Goal: Task Accomplishment & Management: Manage account settings

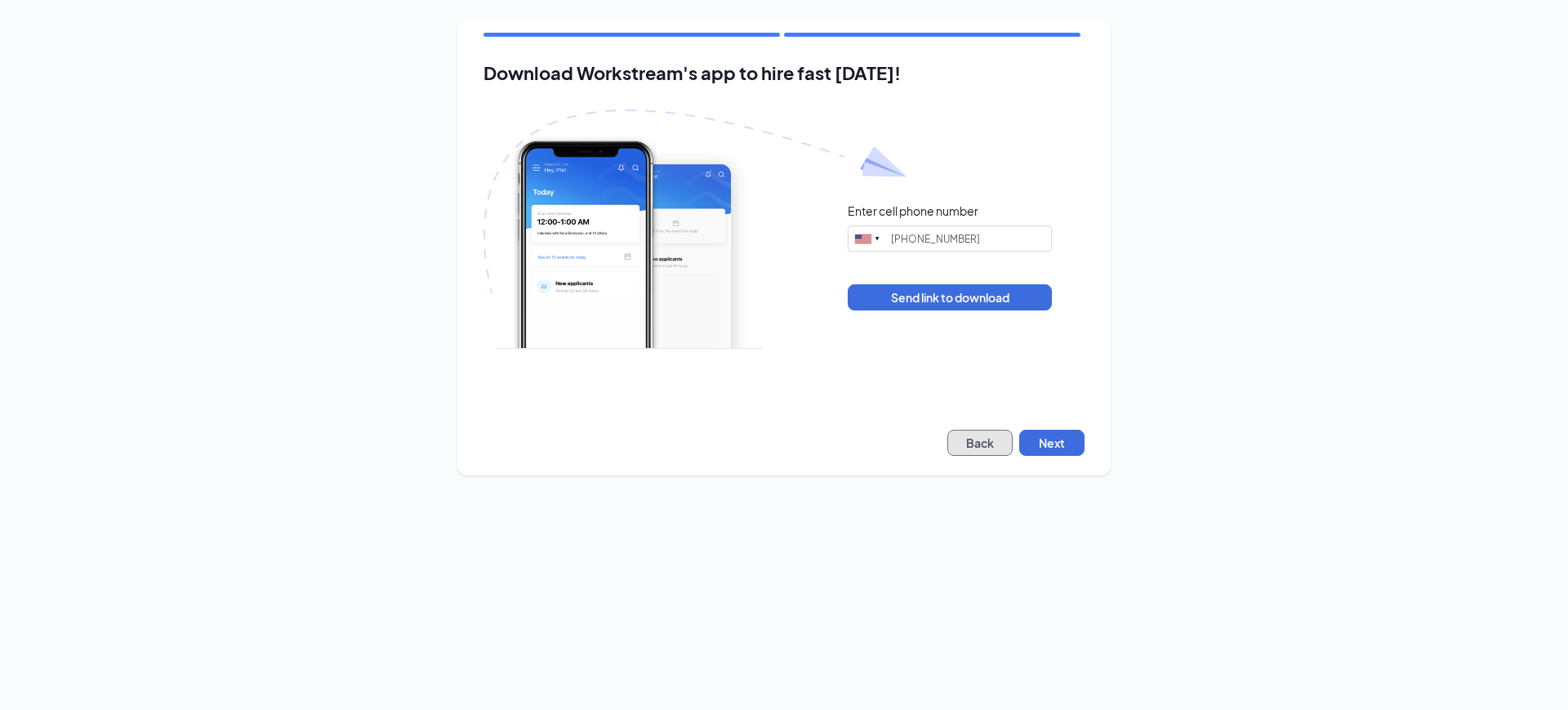
click at [1009, 443] on button "Back" at bounding box center [979, 443] width 66 height 26
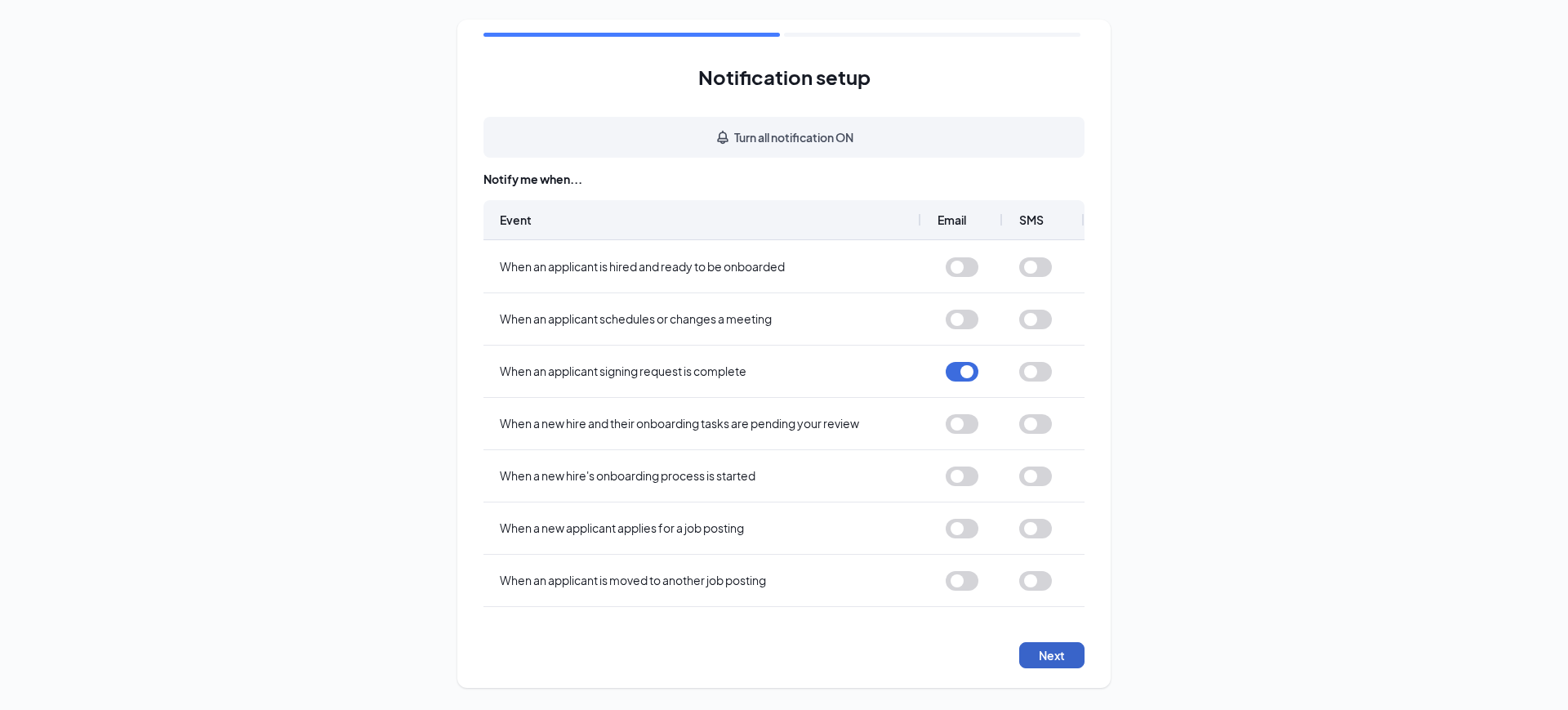
click at [1058, 653] on button "Next" at bounding box center [1052, 654] width 66 height 26
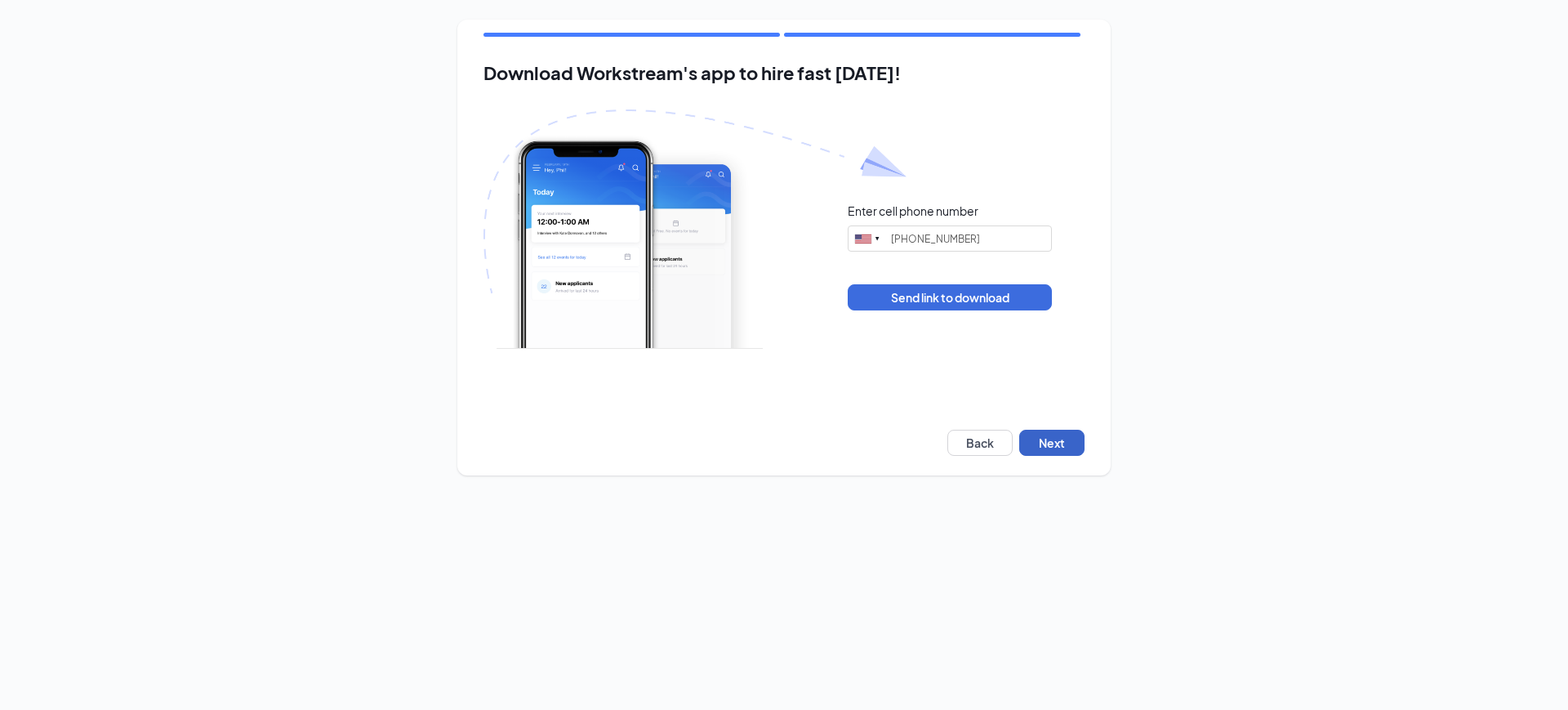
click at [1057, 454] on button "Next" at bounding box center [1052, 443] width 66 height 26
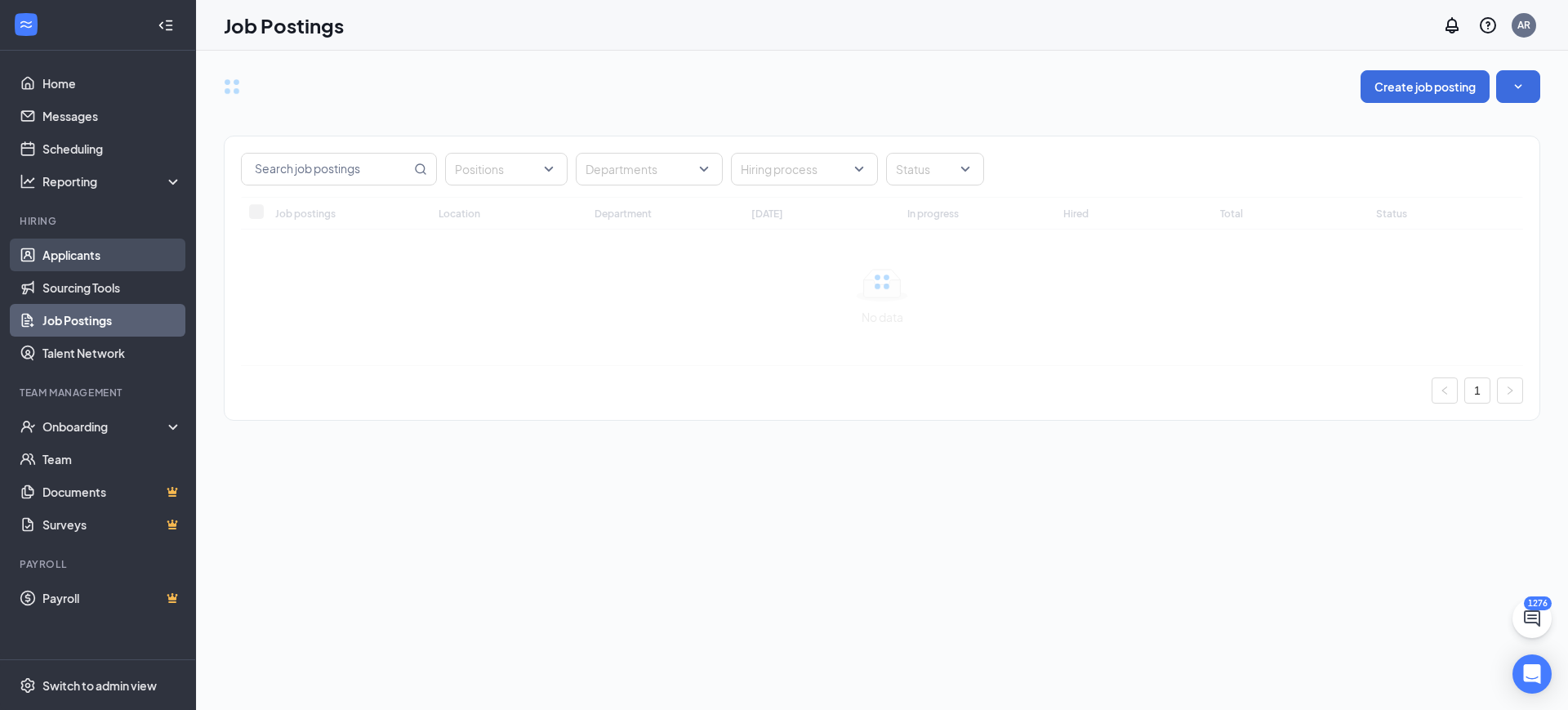
click at [102, 257] on link "Applicants" at bounding box center [112, 254] width 139 height 32
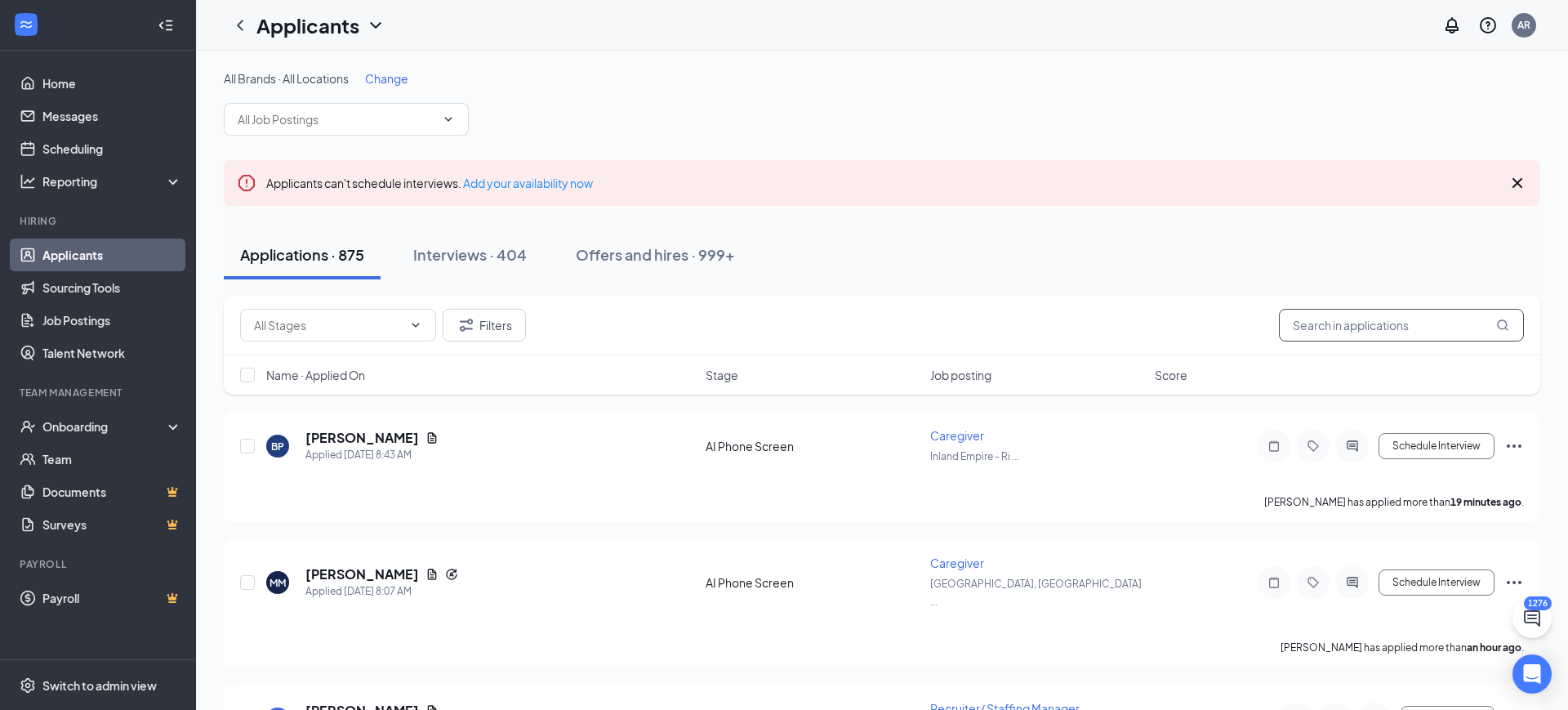
click at [1409, 332] on input "text" at bounding box center [1401, 325] width 245 height 32
type input "abby"
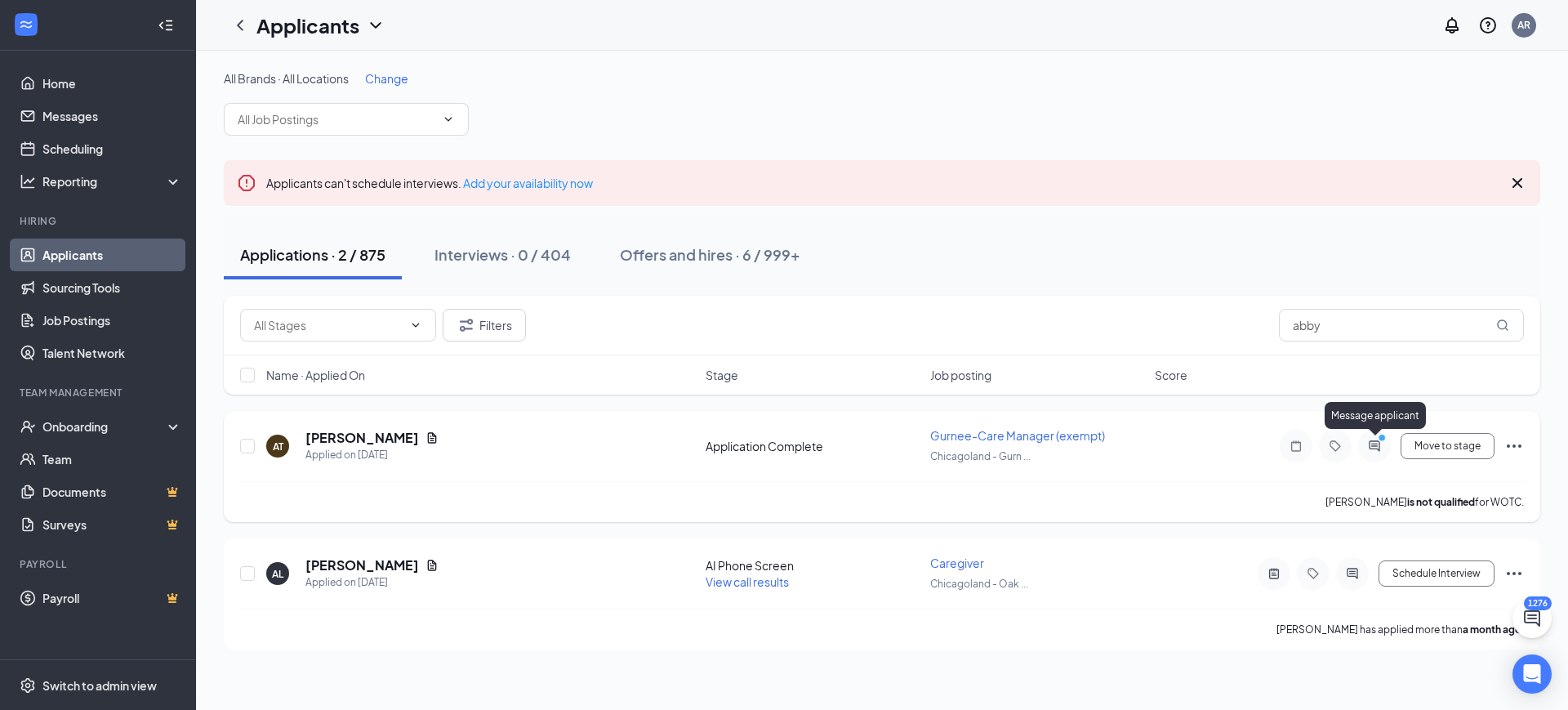
click at [1376, 438] on icon "PrimaryDot" at bounding box center [1385, 440] width 20 height 13
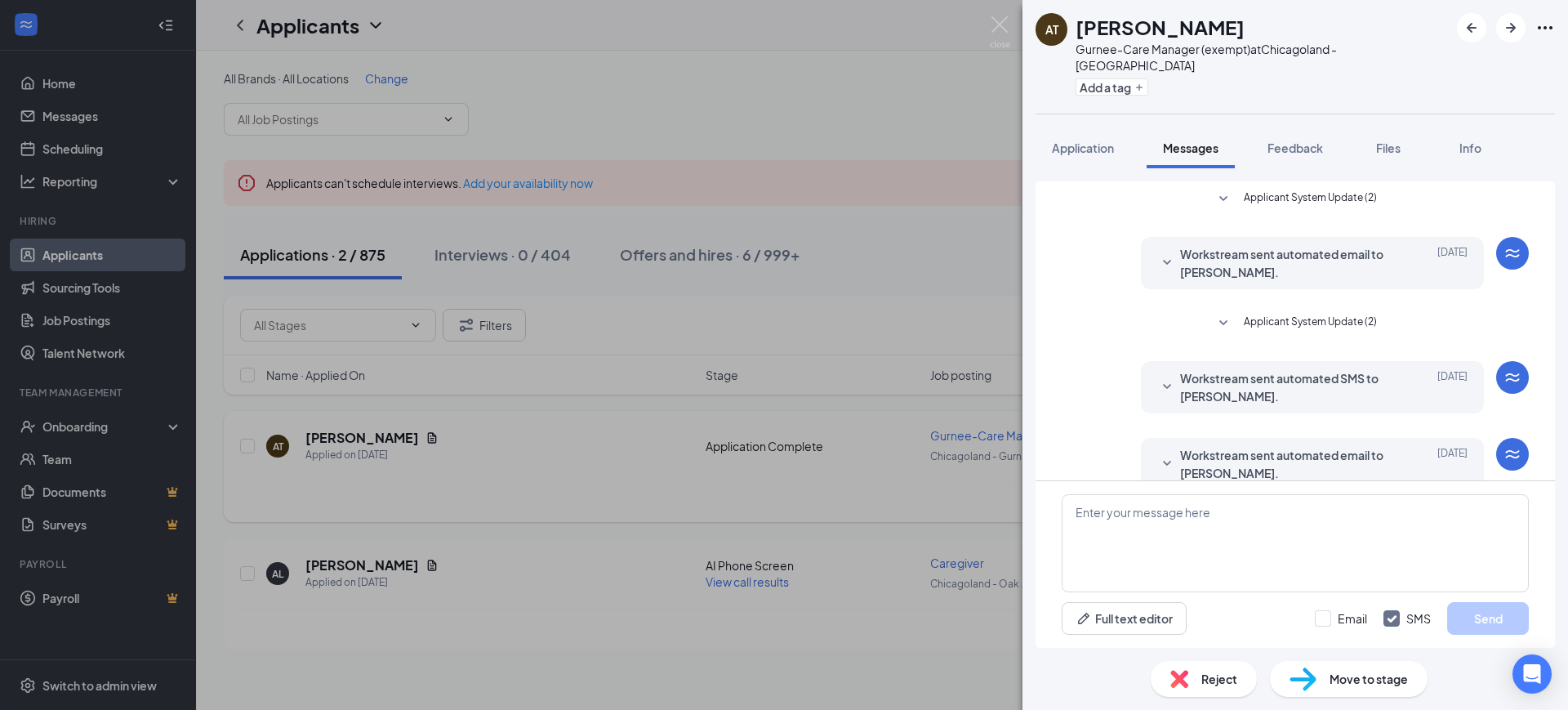
scroll to position [206, 0]
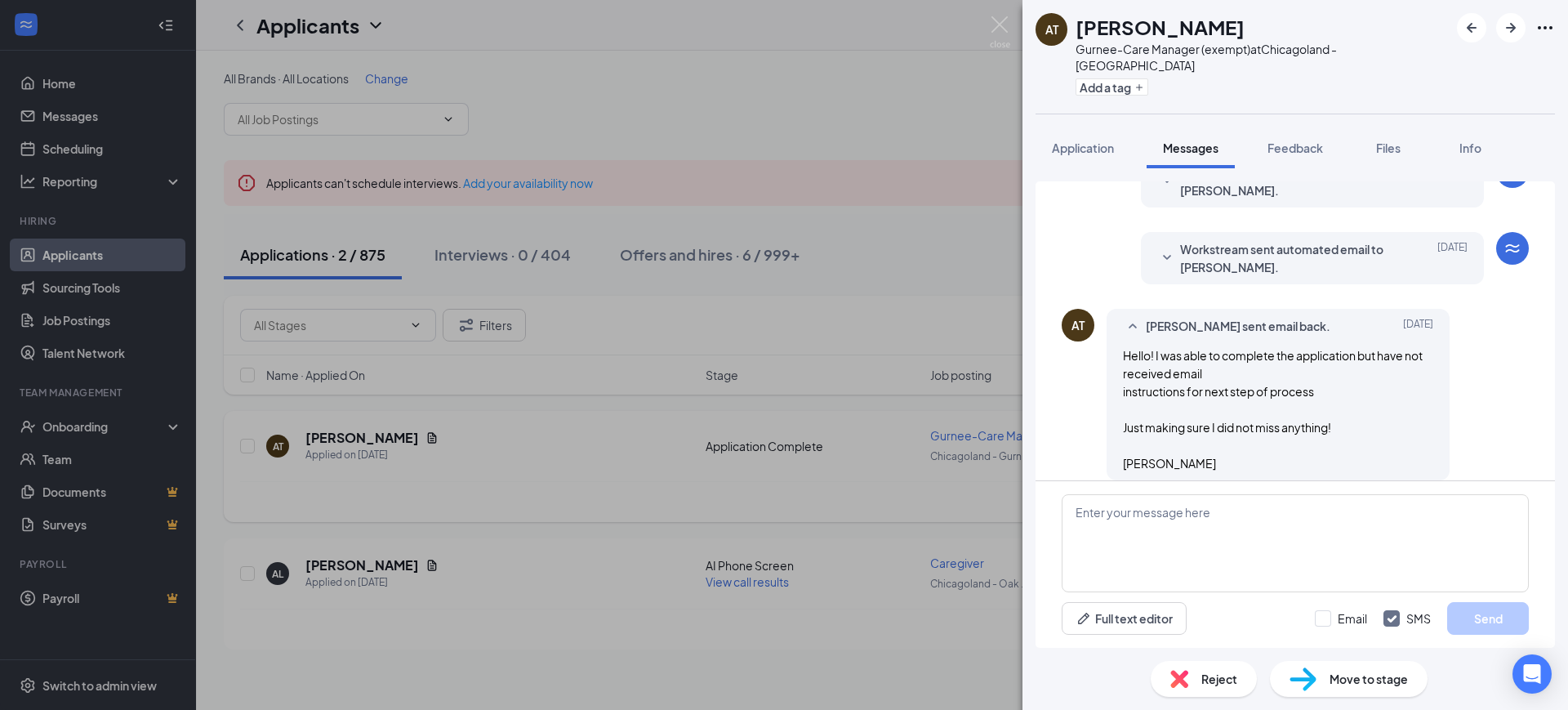
click at [891, 251] on div "AT [PERSON_NAME] Gurnee-Care Manager (exempt) at [GEOGRAPHIC_DATA] - Gurnee Add…" at bounding box center [784, 355] width 1568 height 710
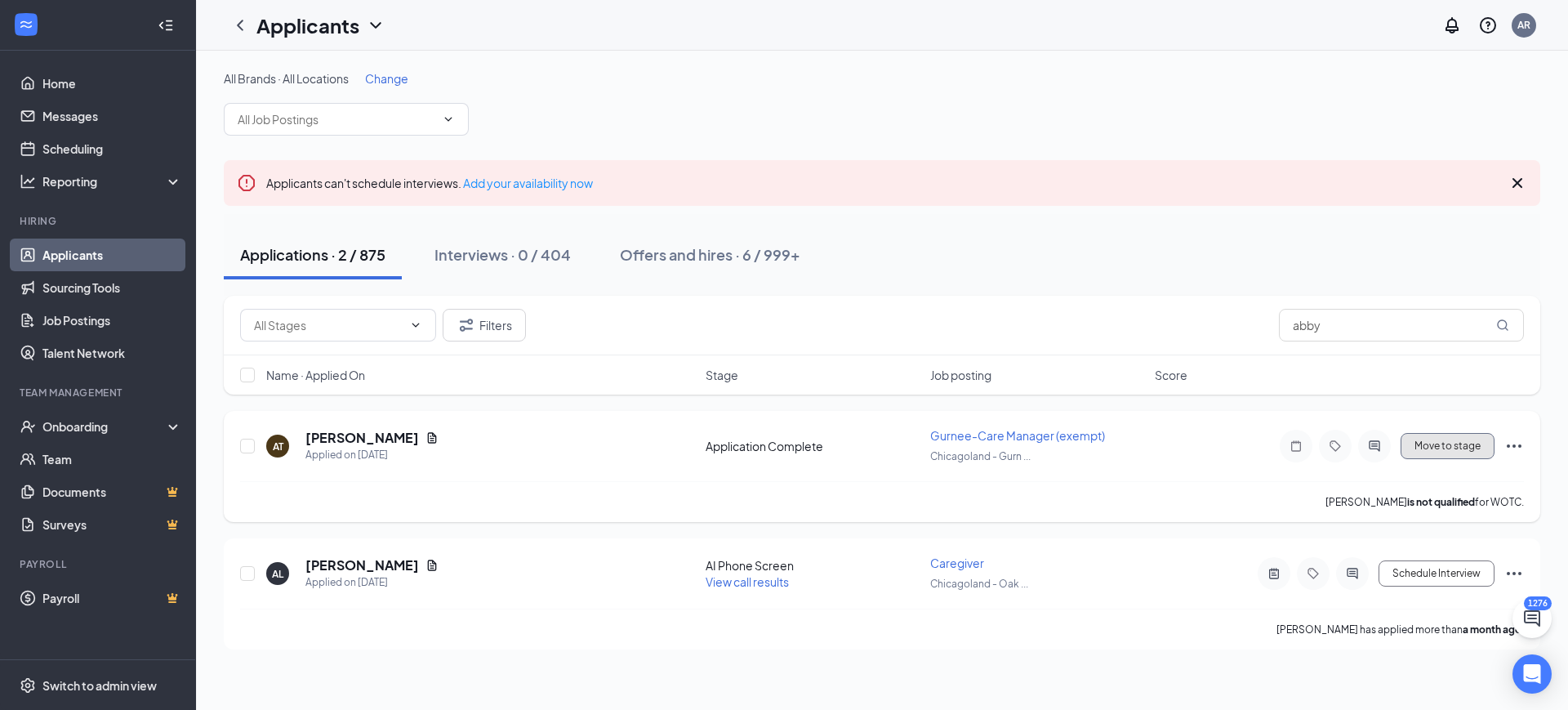
click at [1445, 445] on button "Move to stage" at bounding box center [1448, 446] width 94 height 26
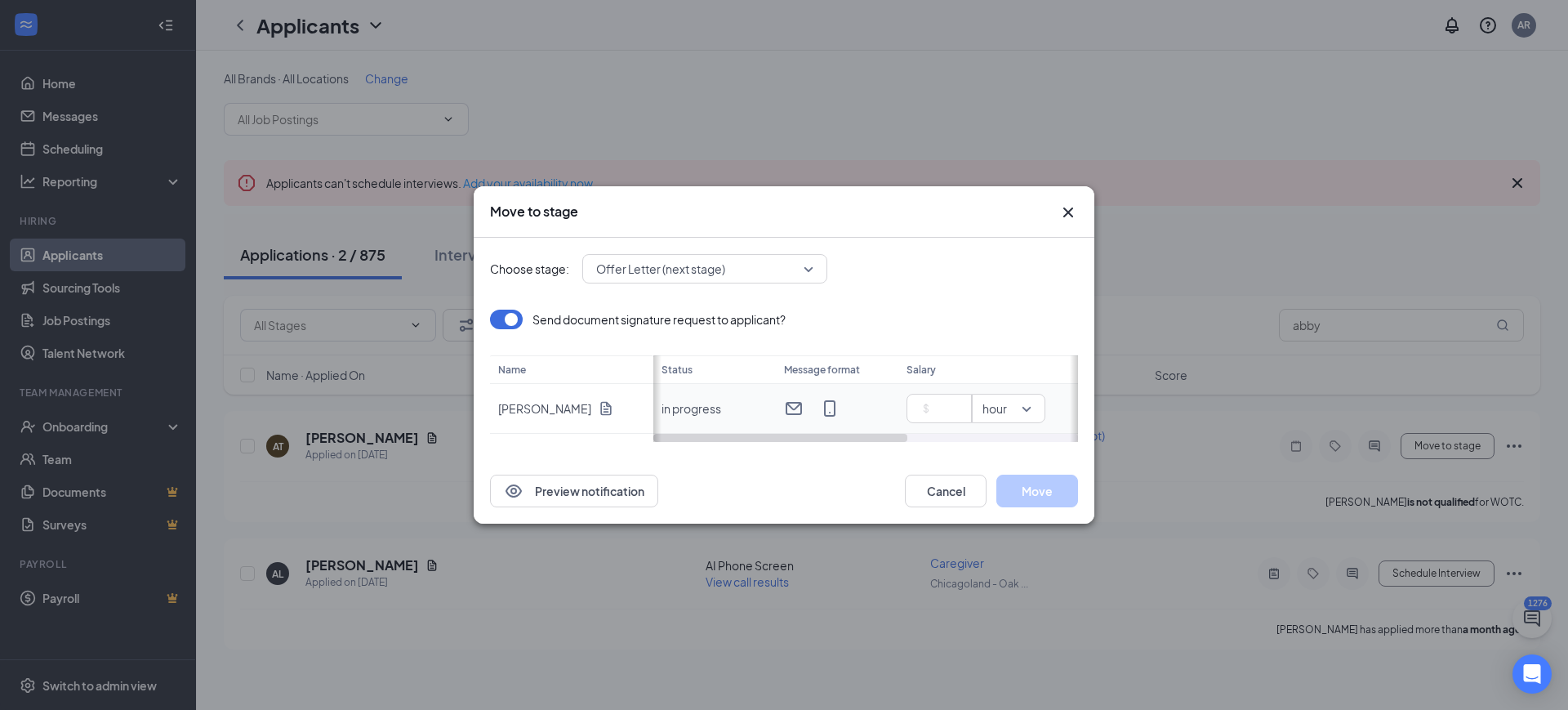
click at [1017, 404] on span "hour" at bounding box center [1001, 409] width 37 height 25
click at [1014, 420] on span "year" at bounding box center [1009, 415] width 47 height 18
click at [938, 409] on input at bounding box center [942, 409] width 57 height 25
type input "85000"
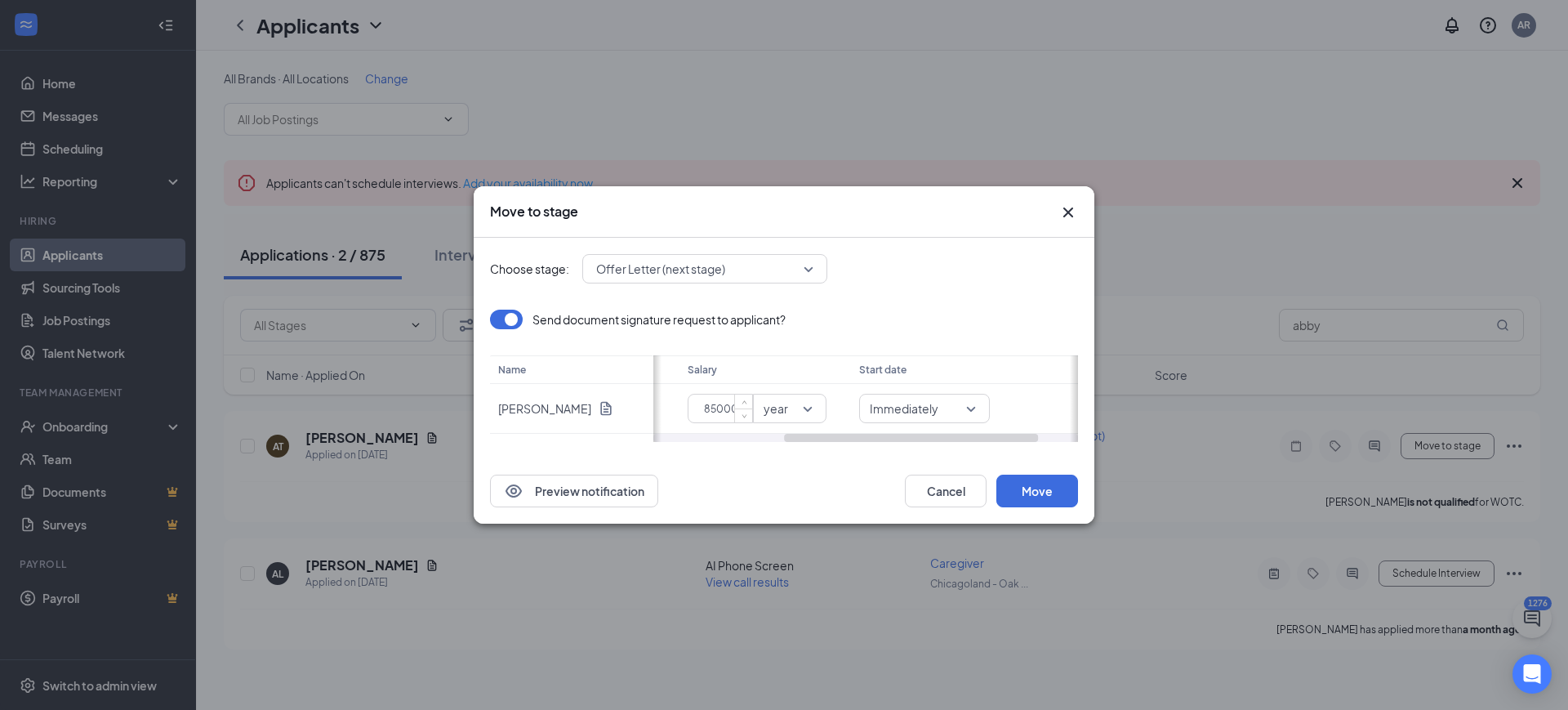
scroll to position [0, 286]
drag, startPoint x: 842, startPoint y: 436, endPoint x: 1065, endPoint y: 453, distance: 223.6
click at [1065, 453] on div "Choose stage: Offer Letter (next stage) Send document signature request to appl…" at bounding box center [784, 348] width 588 height 221
click at [893, 419] on input "search" at bounding box center [852, 408] width 100 height 27
click at [898, 364] on div "Specific date" at bounding box center [857, 377] width 130 height 37
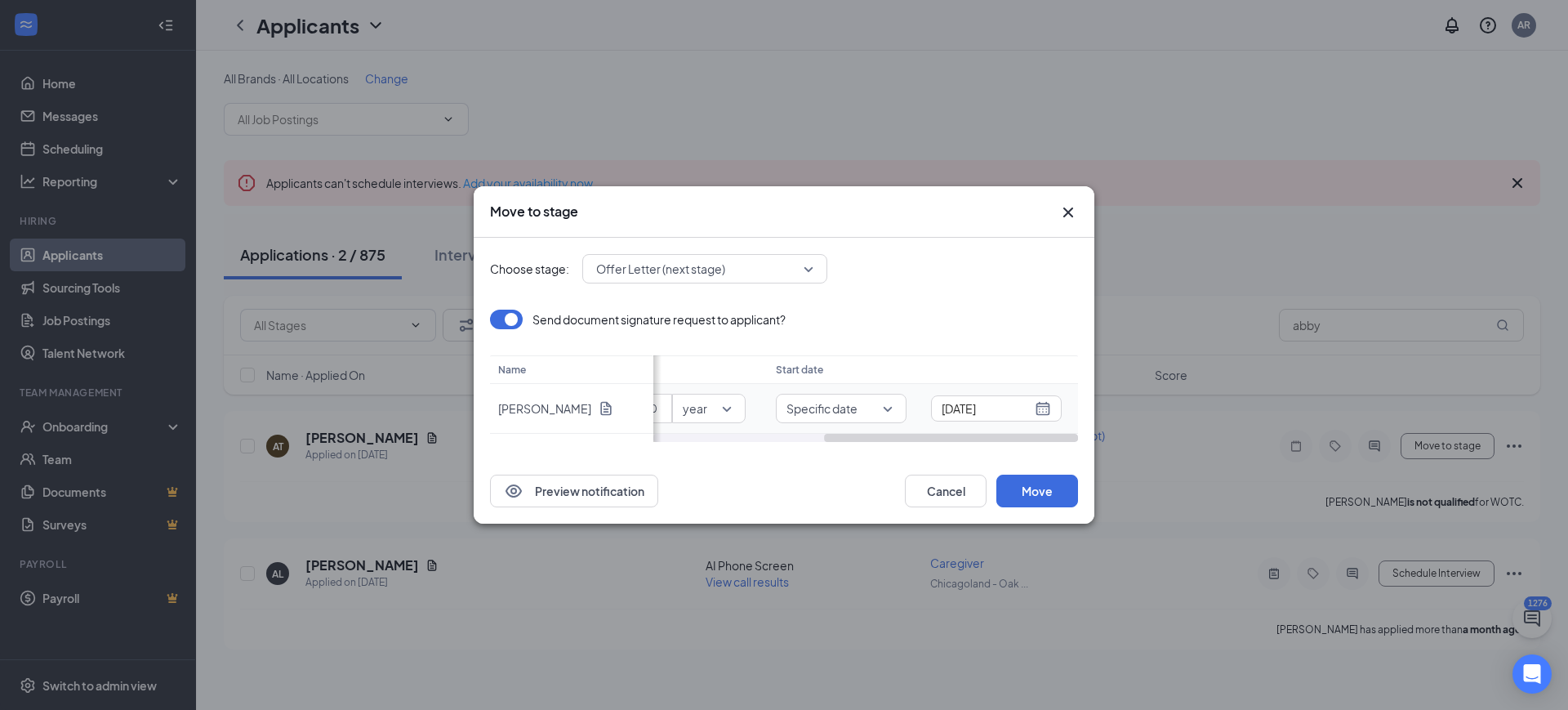
click at [1038, 410] on div "[DATE]" at bounding box center [997, 409] width 110 height 18
click at [1033, 252] on button "button" at bounding box center [1028, 253] width 18 height 32
type input "[DATE]"
click at [893, 405] on div "29" at bounding box center [887, 413] width 20 height 20
click at [1038, 493] on button "Move" at bounding box center [1037, 491] width 81 height 32
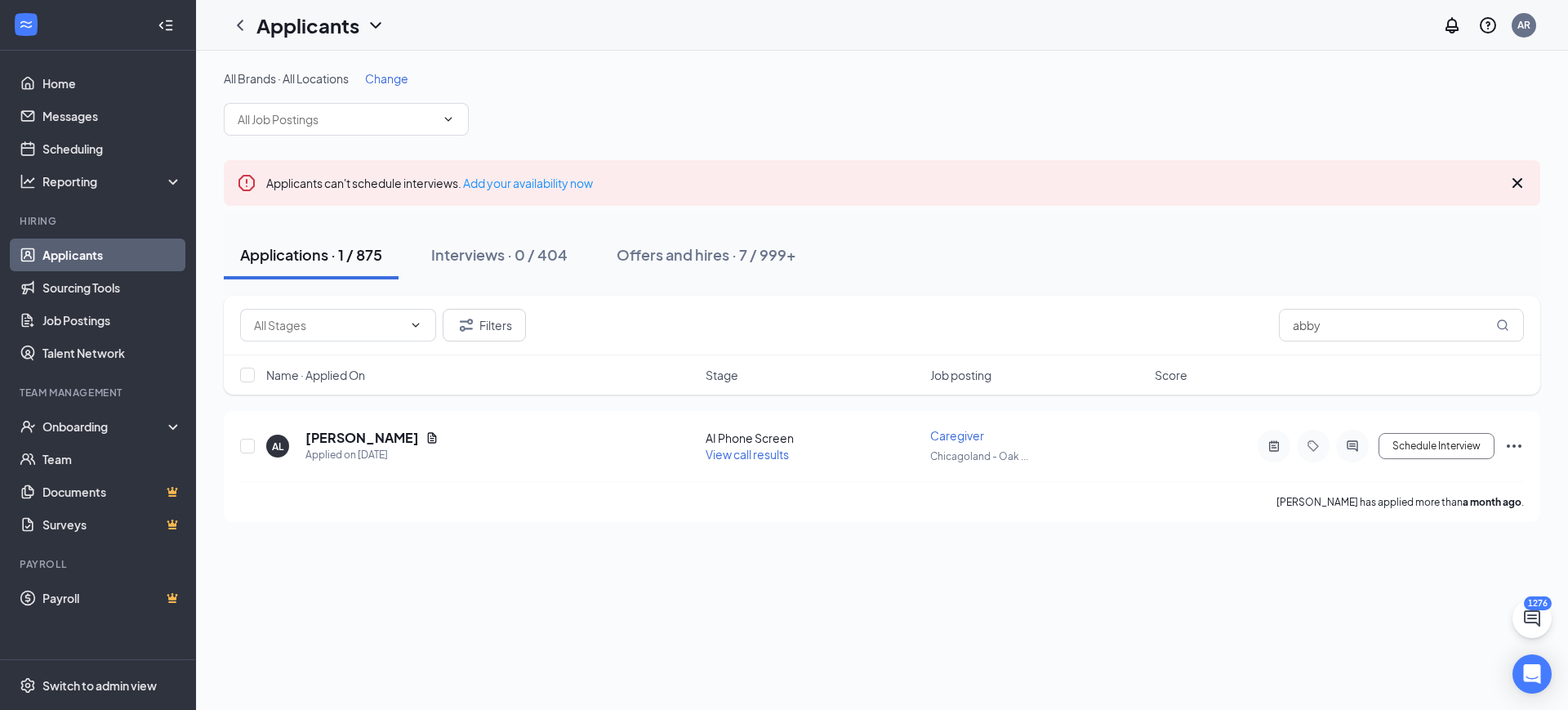
click at [1110, 230] on div "Applications · 1 / 875 Interviews · 0 / 404 Offers and hires · 7 / 999+" at bounding box center [882, 254] width 1316 height 49
click at [141, 258] on link "Applicants" at bounding box center [112, 254] width 139 height 32
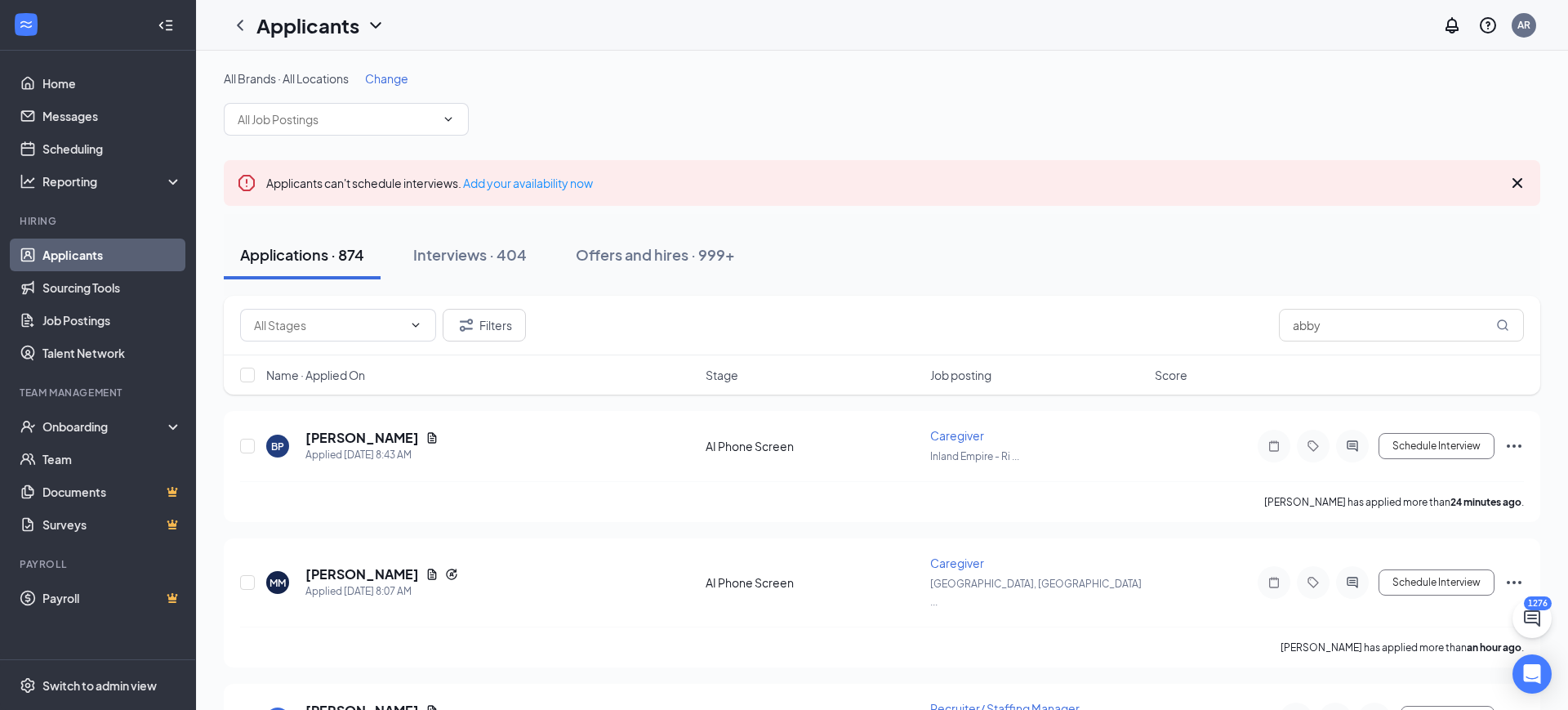
click at [821, 326] on div "Filters abby" at bounding box center [882, 325] width 1284 height 32
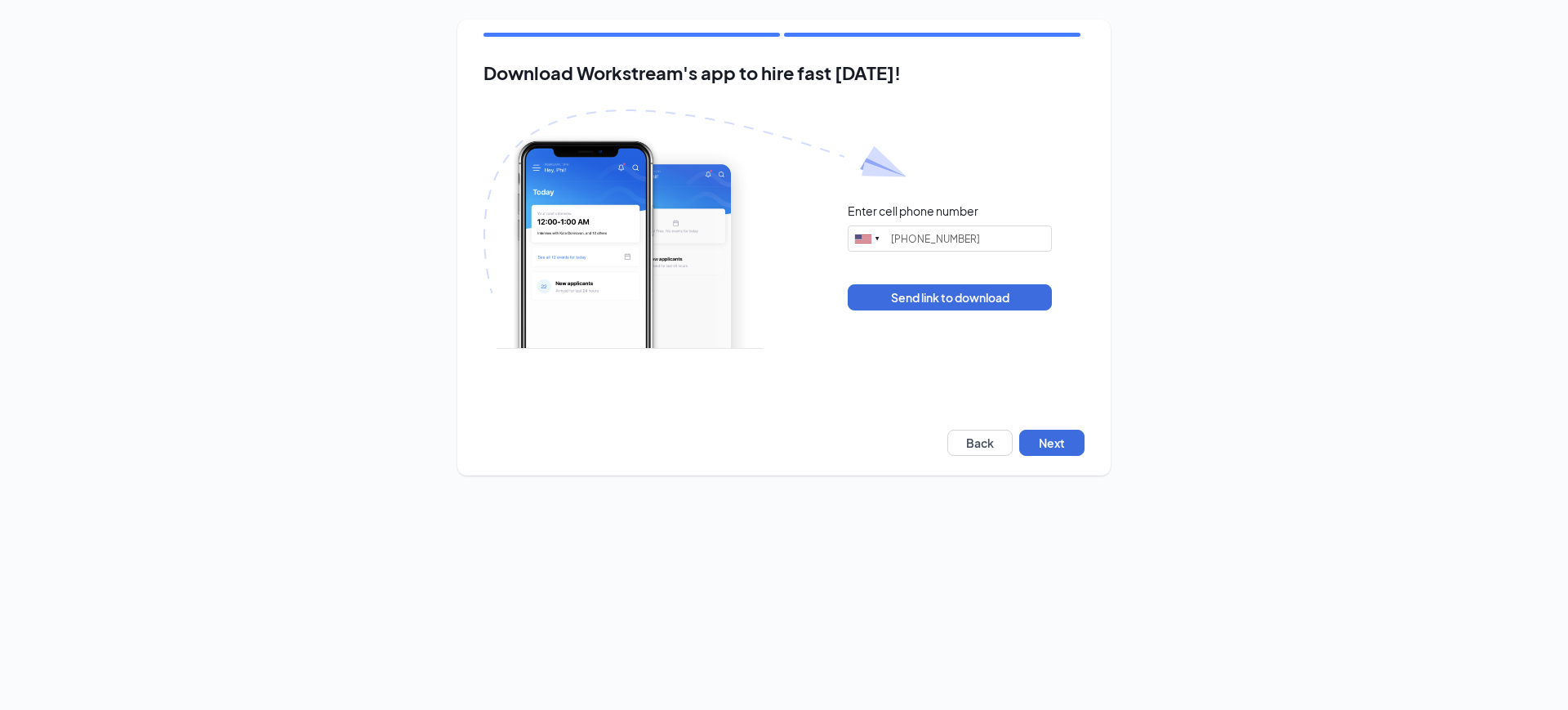
type input "(323) 932-1308"
click at [1062, 443] on button "Next" at bounding box center [1052, 443] width 66 height 26
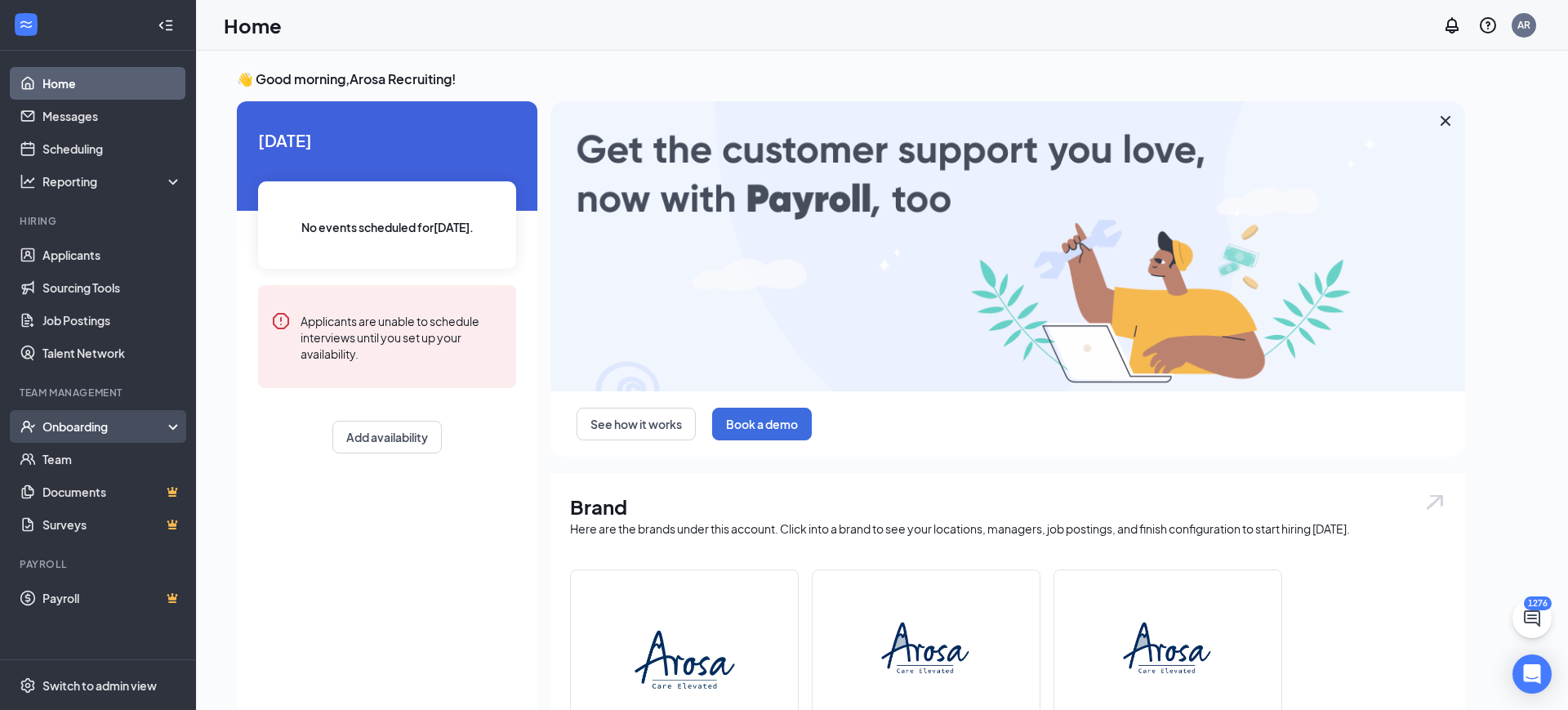
click at [100, 433] on div "Onboarding" at bounding box center [105, 427] width 126 height 17
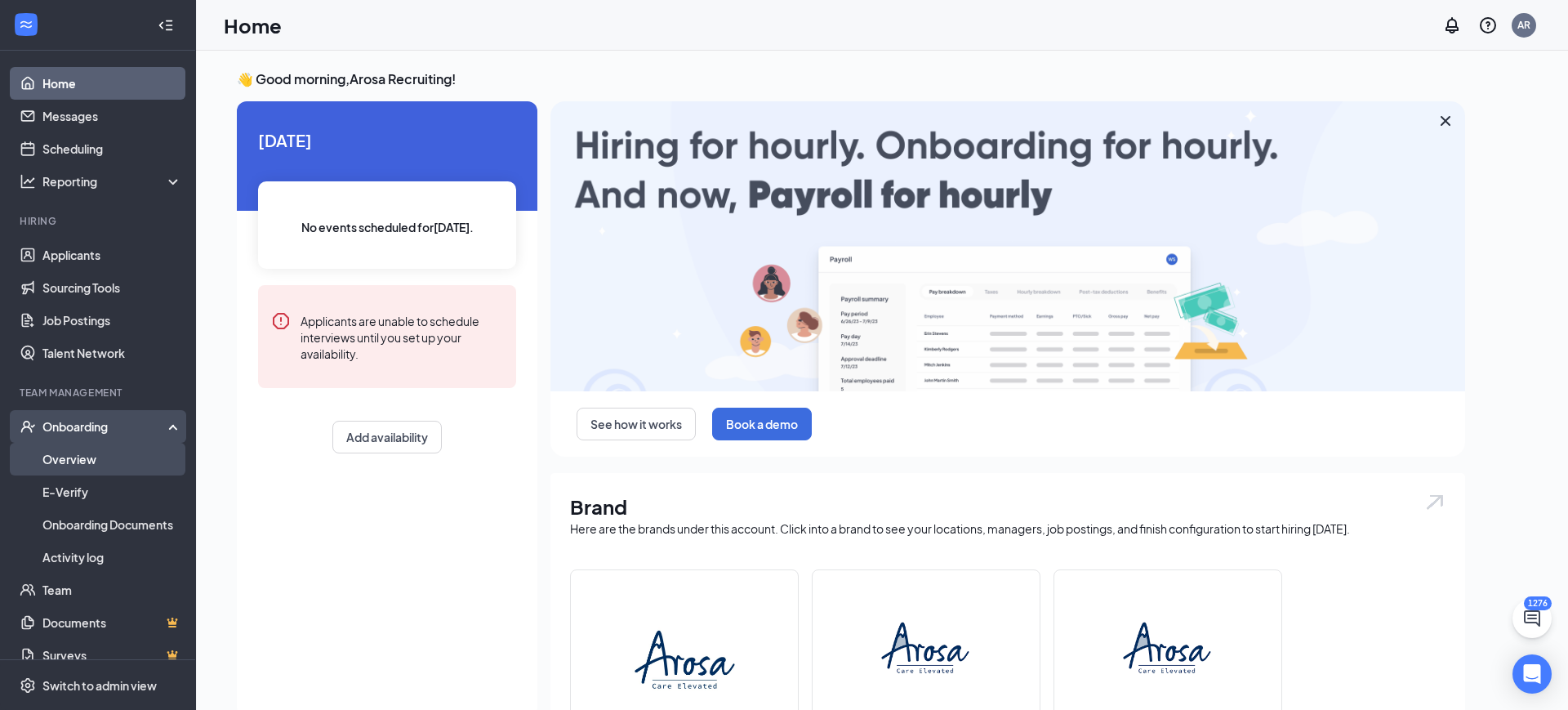
click at [93, 459] on link "Overview" at bounding box center [112, 458] width 139 height 32
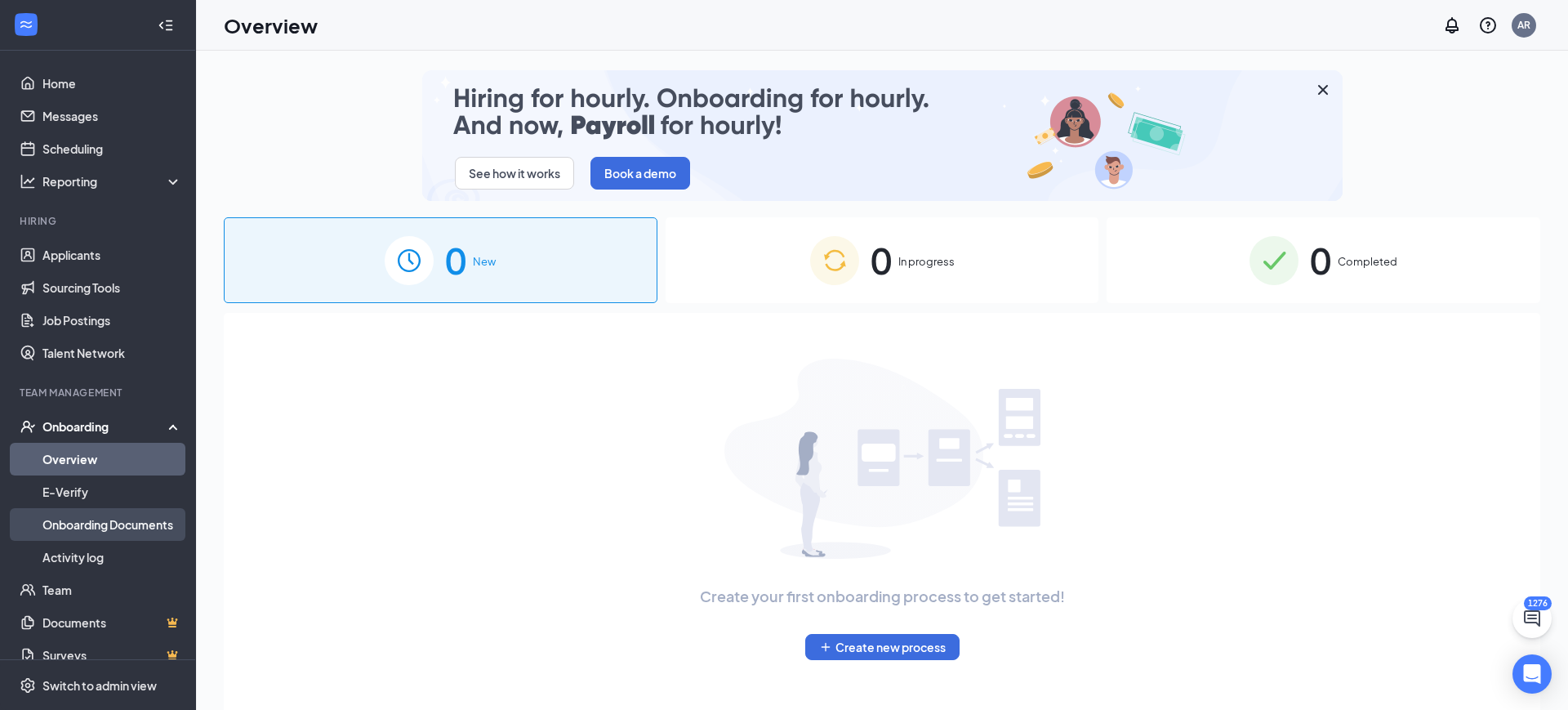
click at [149, 523] on link "Onboarding Documents" at bounding box center [112, 524] width 139 height 32
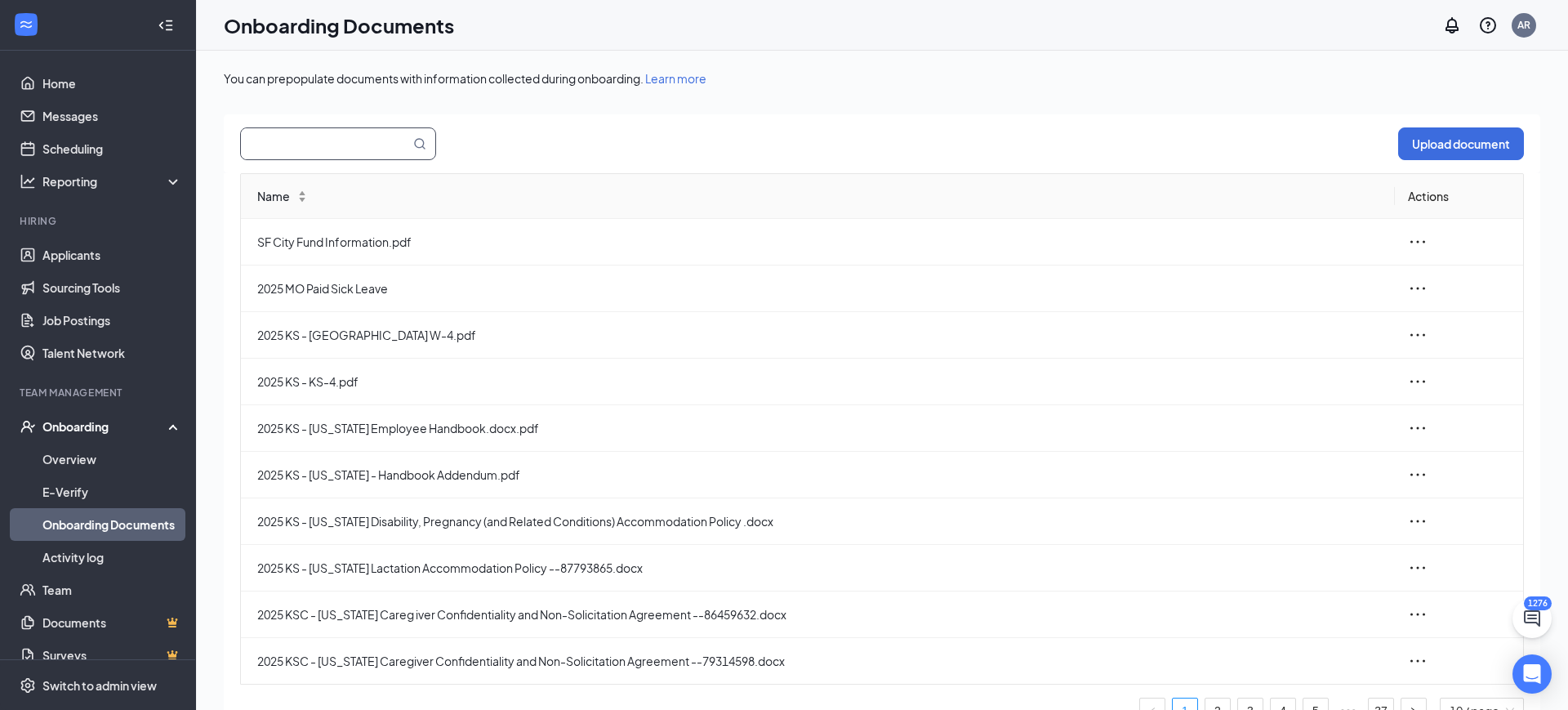
click at [344, 144] on input "text" at bounding box center [315, 143] width 149 height 31
click at [344, 144] on input "text" at bounding box center [315, 143] width 149 height 31
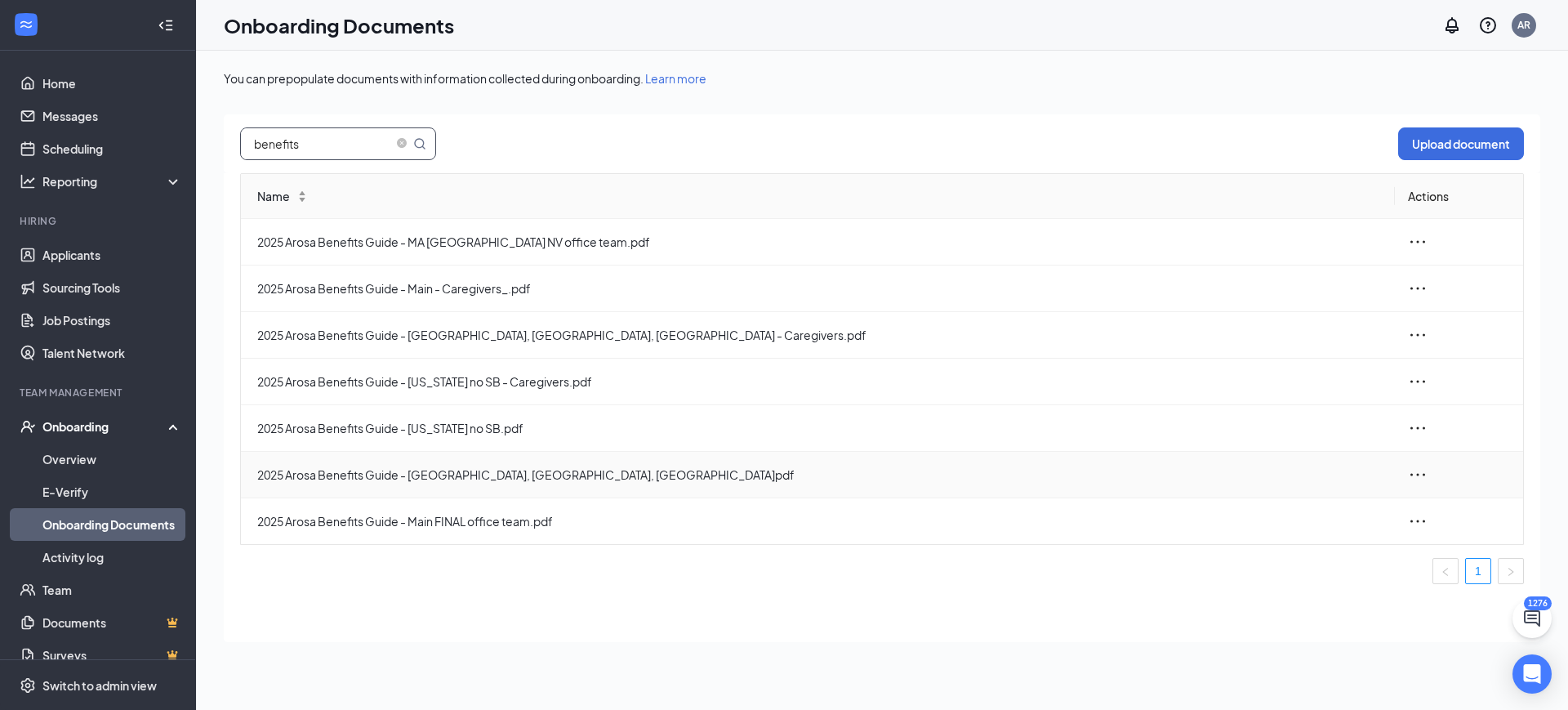
type input "benefits"
click at [1414, 472] on icon "ellipsis" at bounding box center [1418, 475] width 20 height 20
click at [1325, 514] on div "View and download" at bounding box center [1330, 512] width 177 height 20
click at [78, 323] on link "Job Postings" at bounding box center [112, 320] width 139 height 32
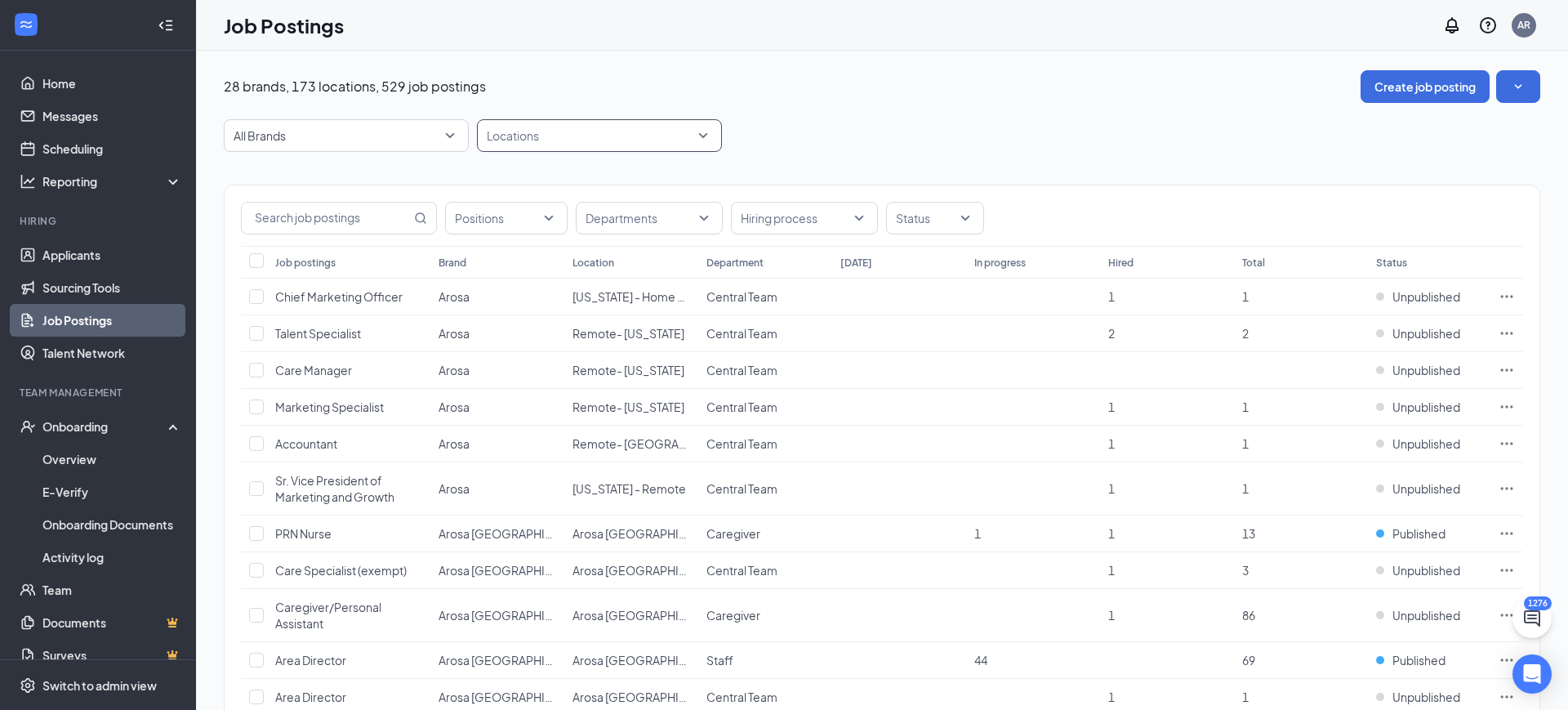
click at [499, 144] on div at bounding box center [592, 135] width 221 height 26
type input "o"
type input "piedm"
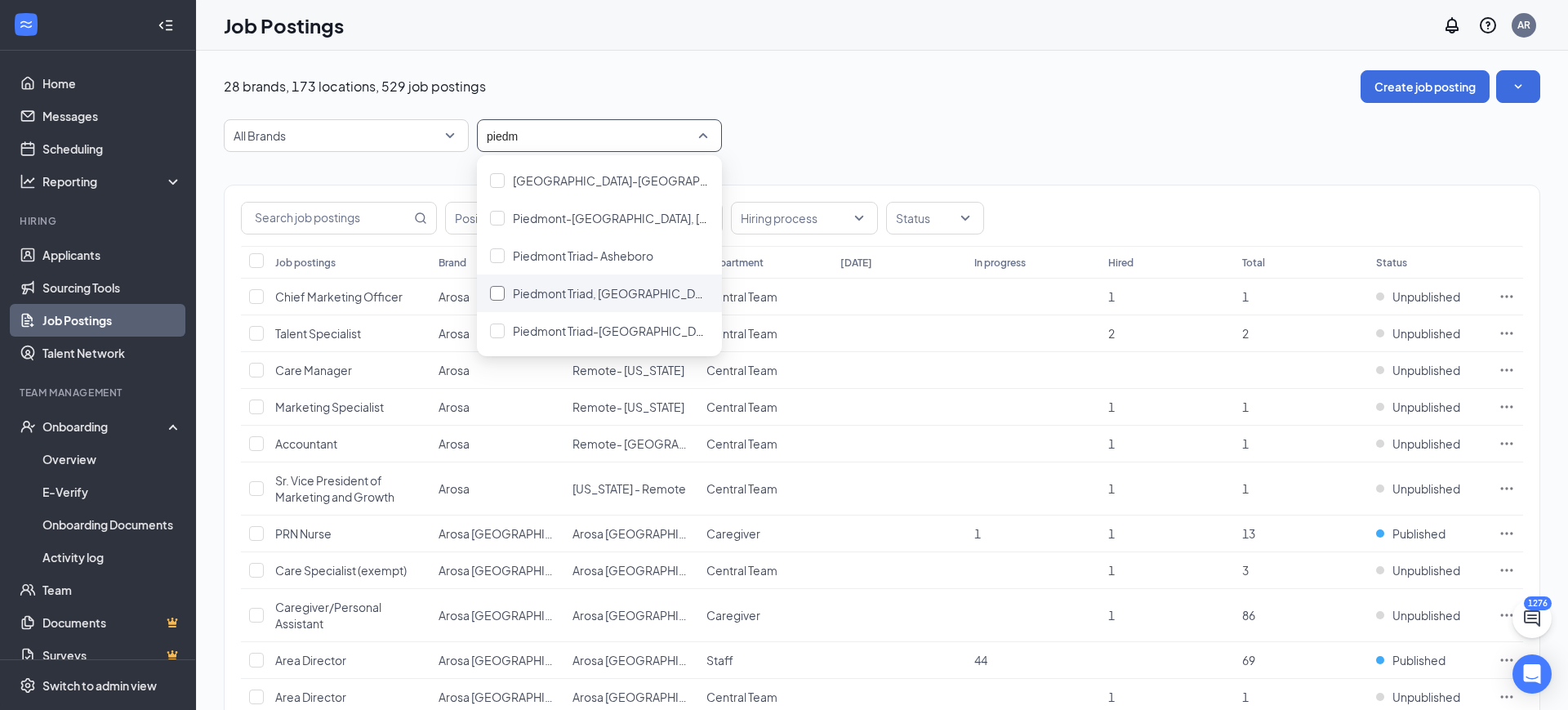
click at [582, 296] on span "Piedmont Triad, NC" at bounding box center [615, 293] width 204 height 15
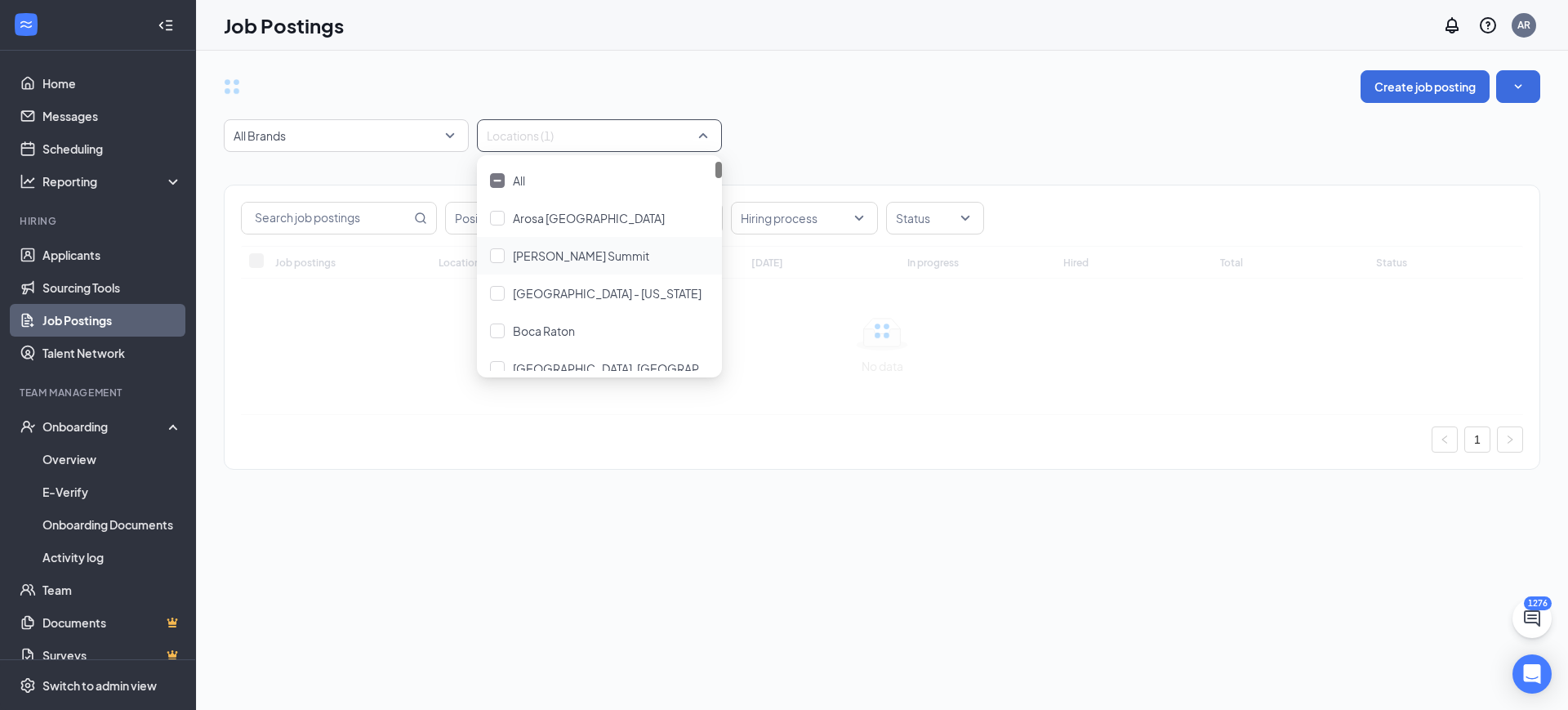
click at [963, 80] on div "Create job posting" at bounding box center [882, 86] width 1316 height 32
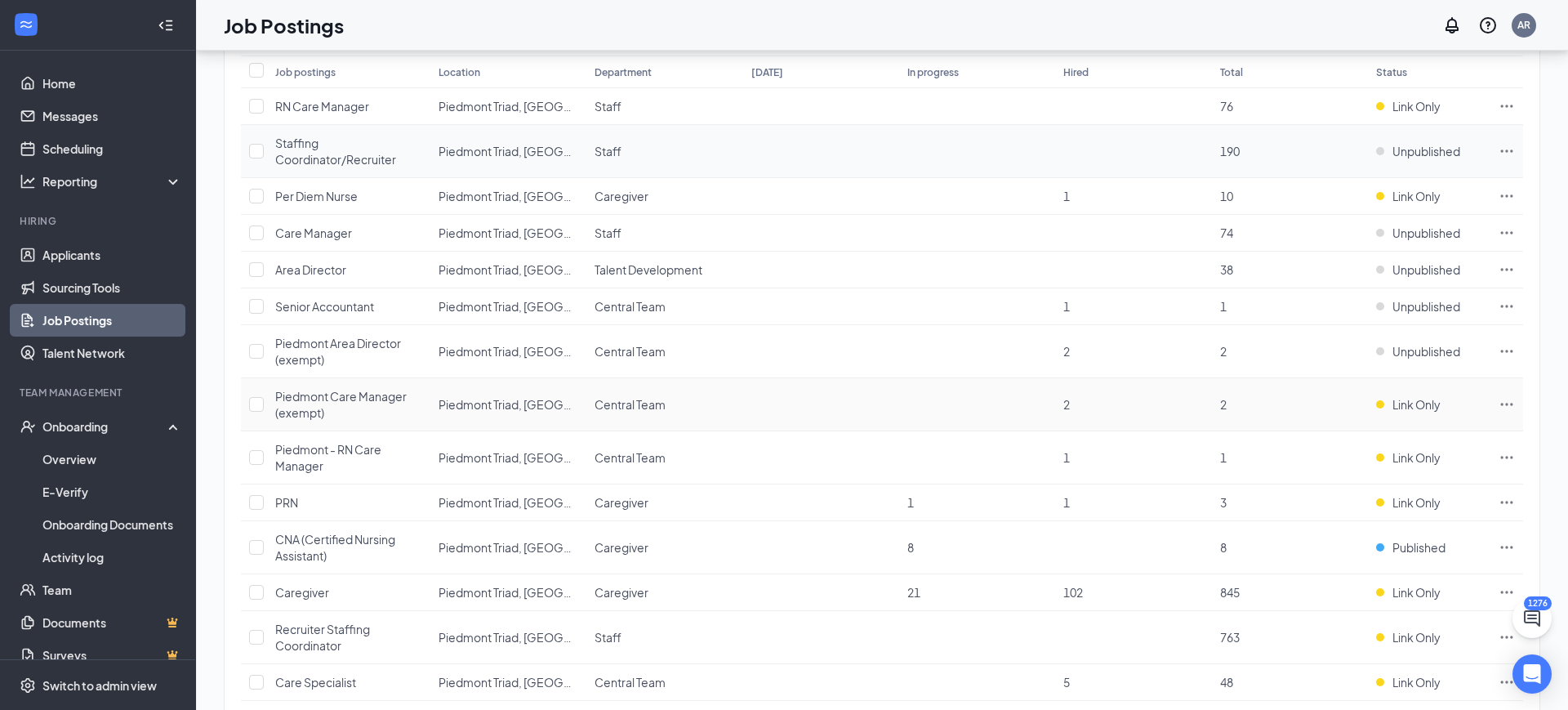
scroll to position [183, 0]
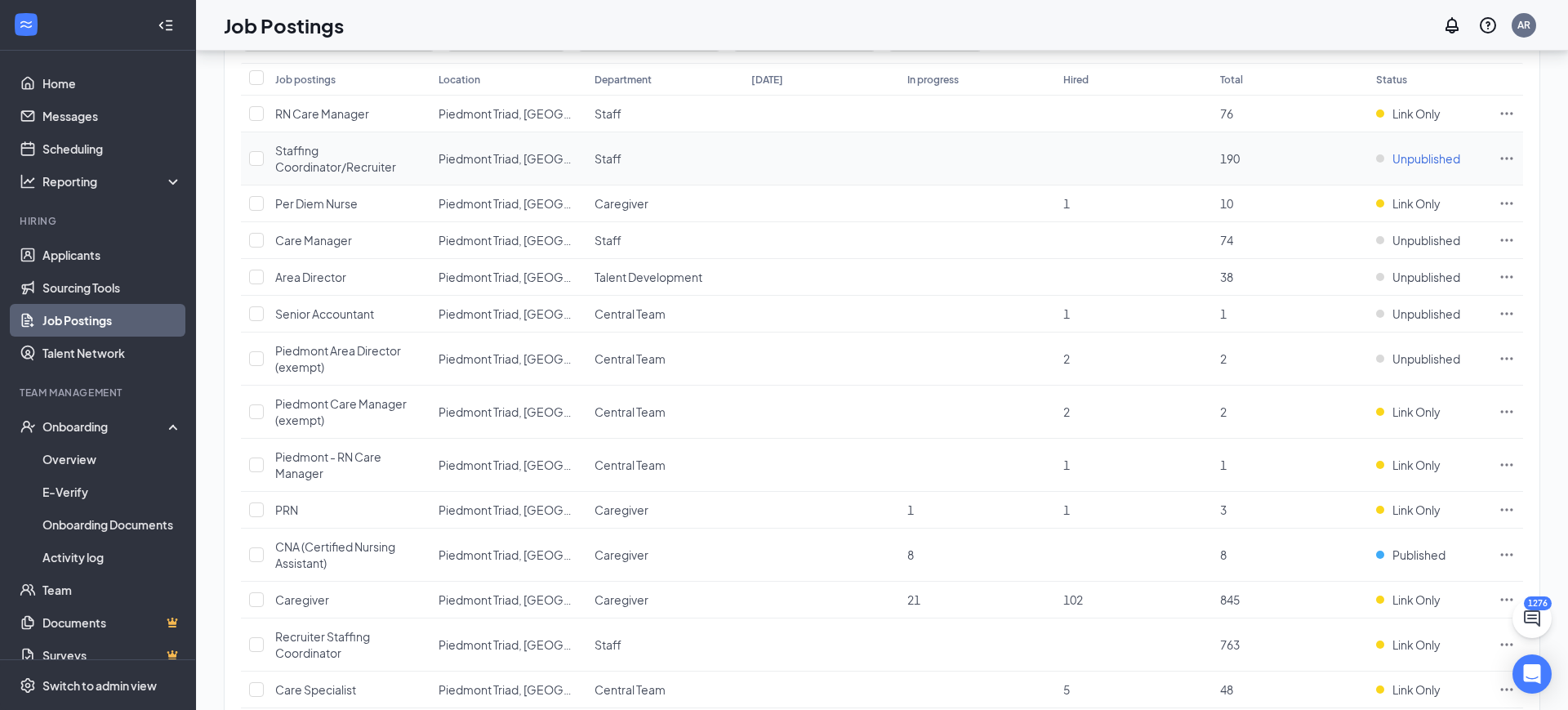
click at [1424, 151] on span "Unpublished" at bounding box center [1427, 159] width 68 height 17
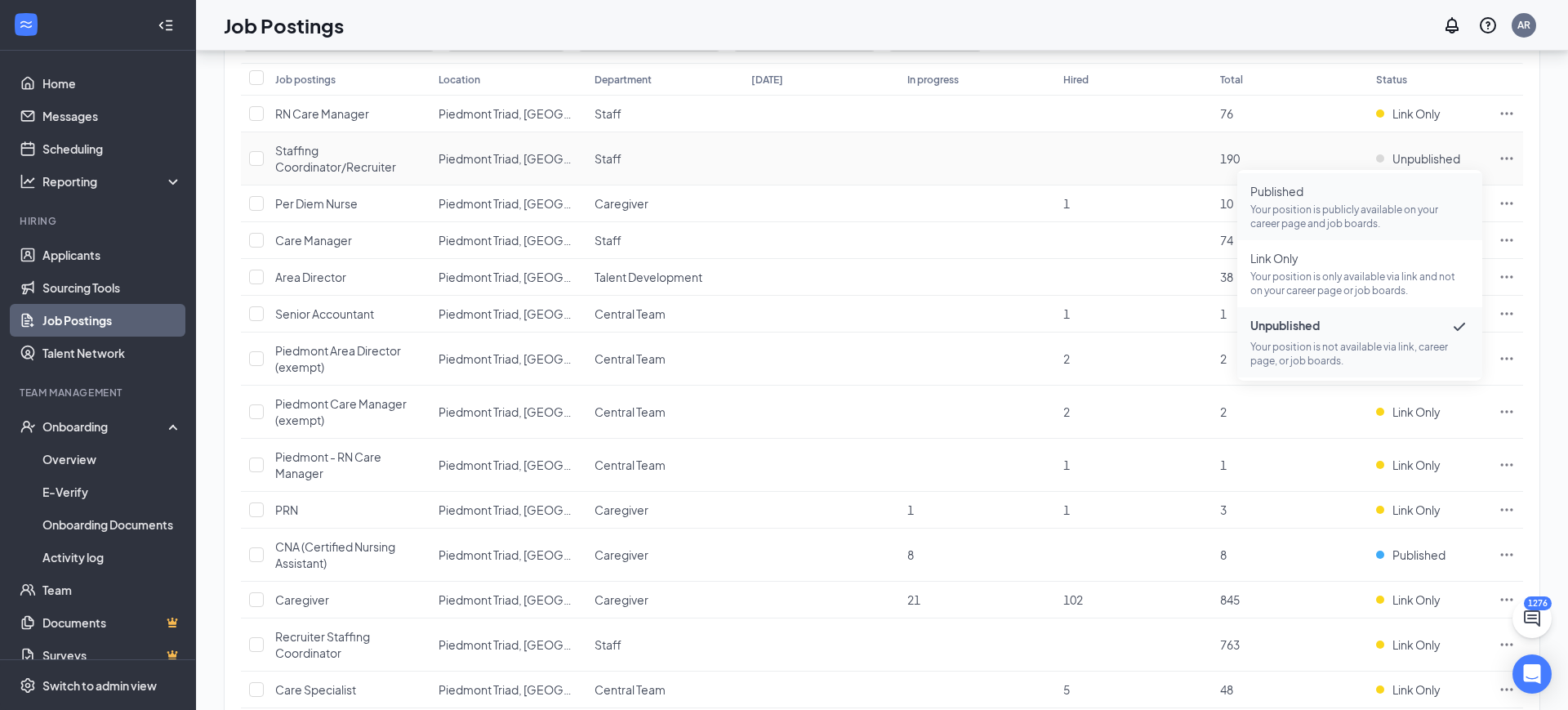
click at [1355, 221] on p "Your position is publicly available on your career page and job boards." at bounding box center [1360, 216] width 219 height 27
